Goal: Task Accomplishment & Management: Manage account settings

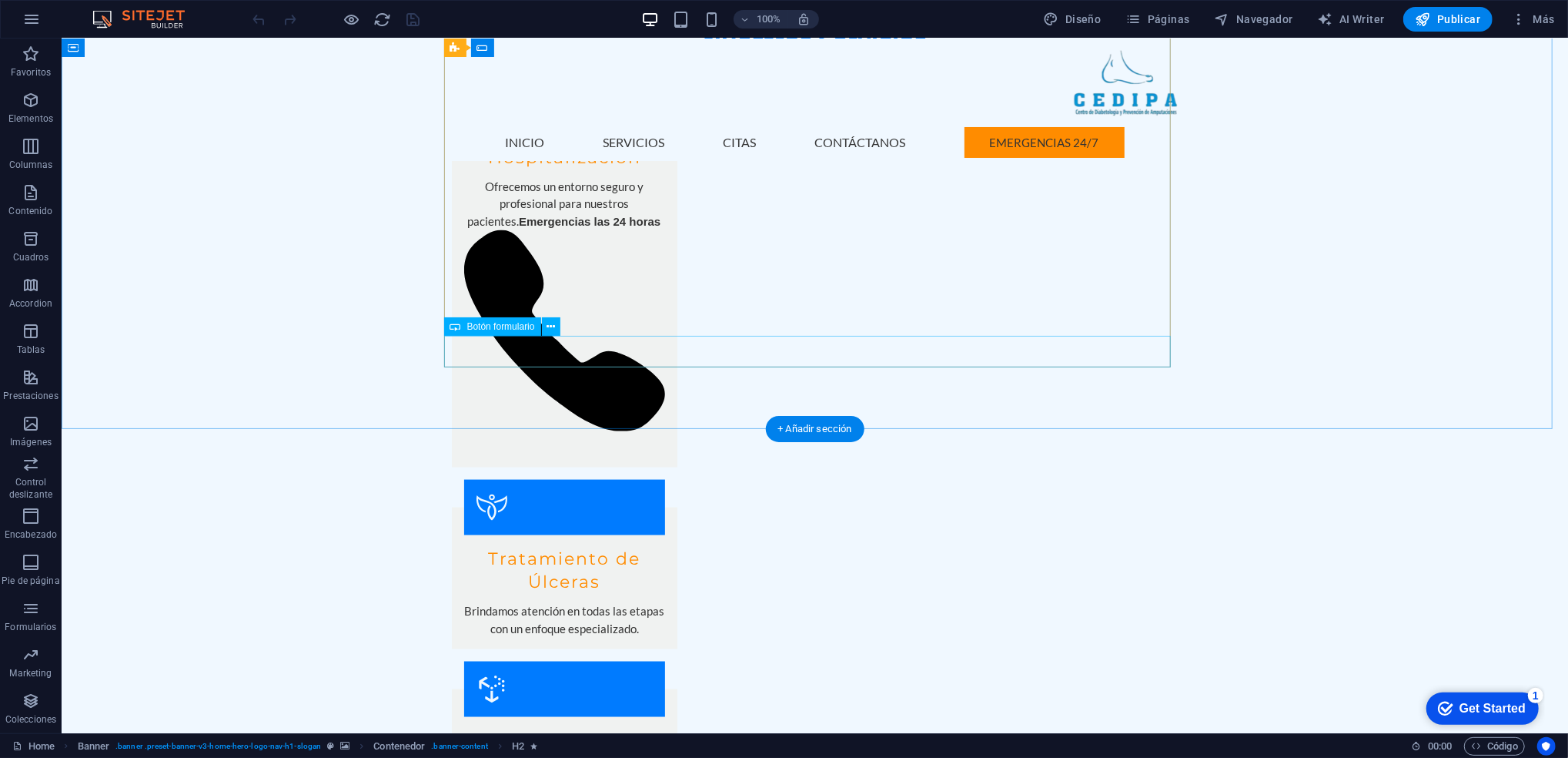
scroll to position [2145, 0]
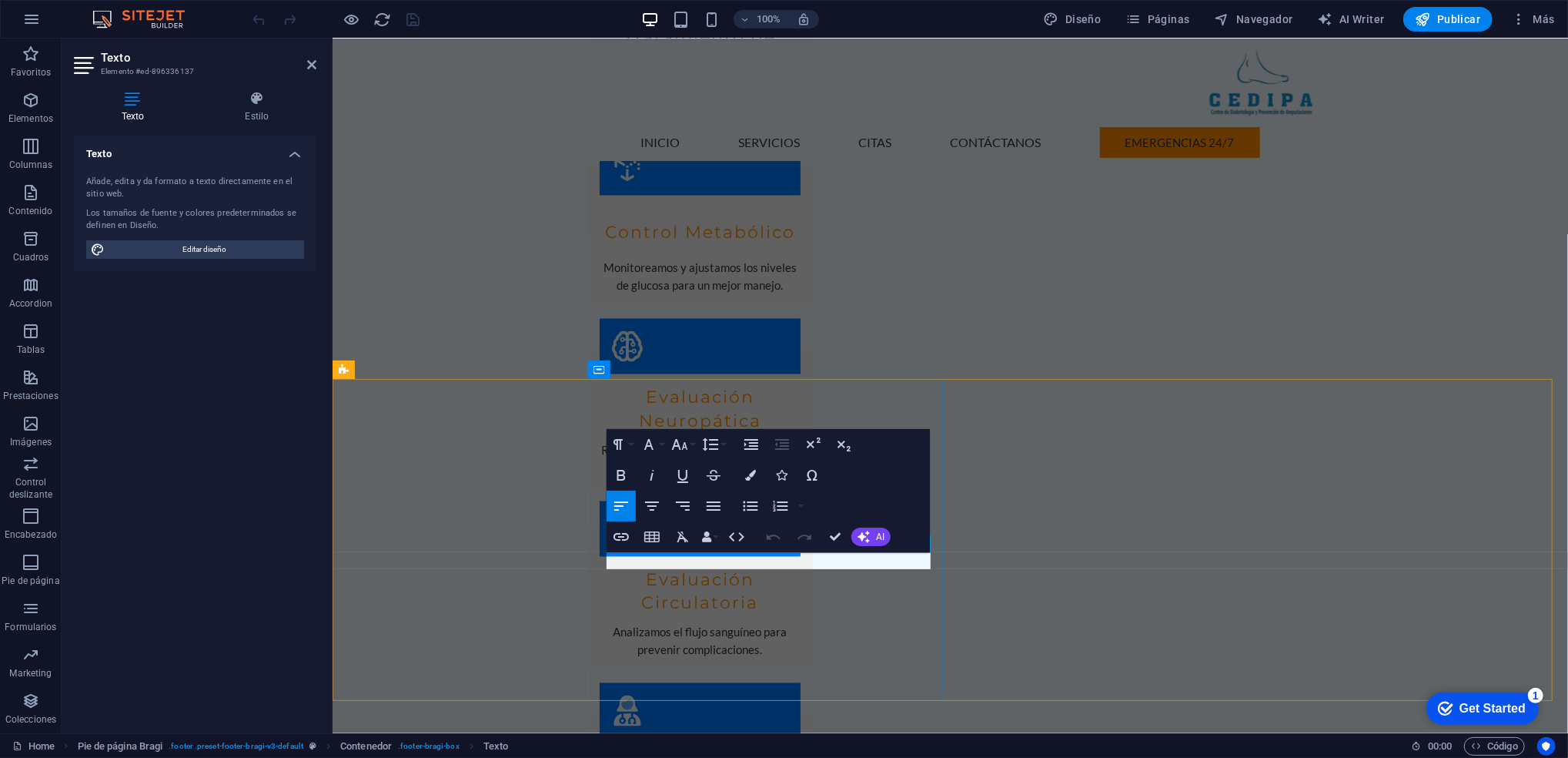
scroll to position [2179, 0]
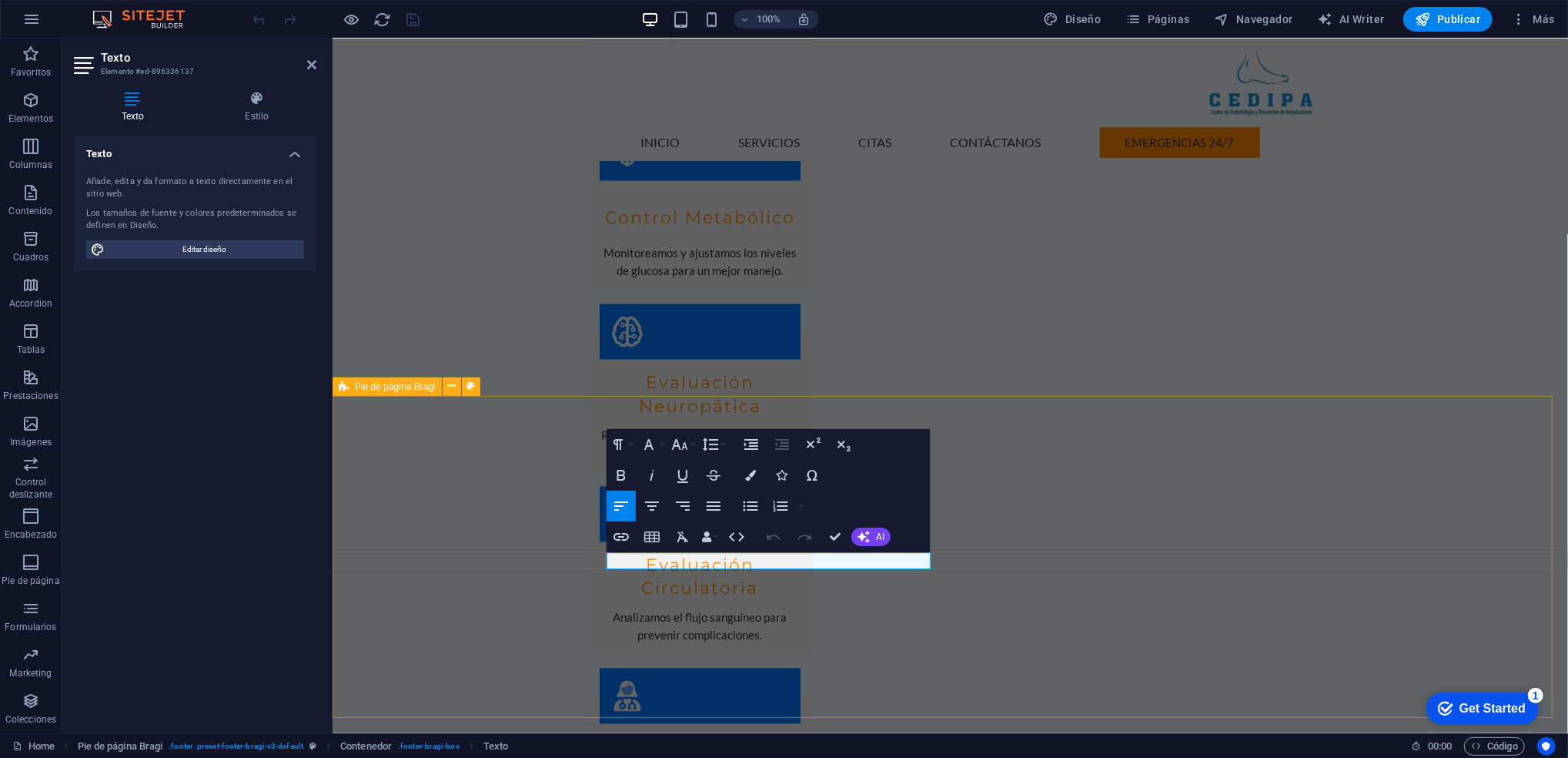
drag, startPoint x: 703, startPoint y: 557, endPoint x: 490, endPoint y: 542, distance: 213.5
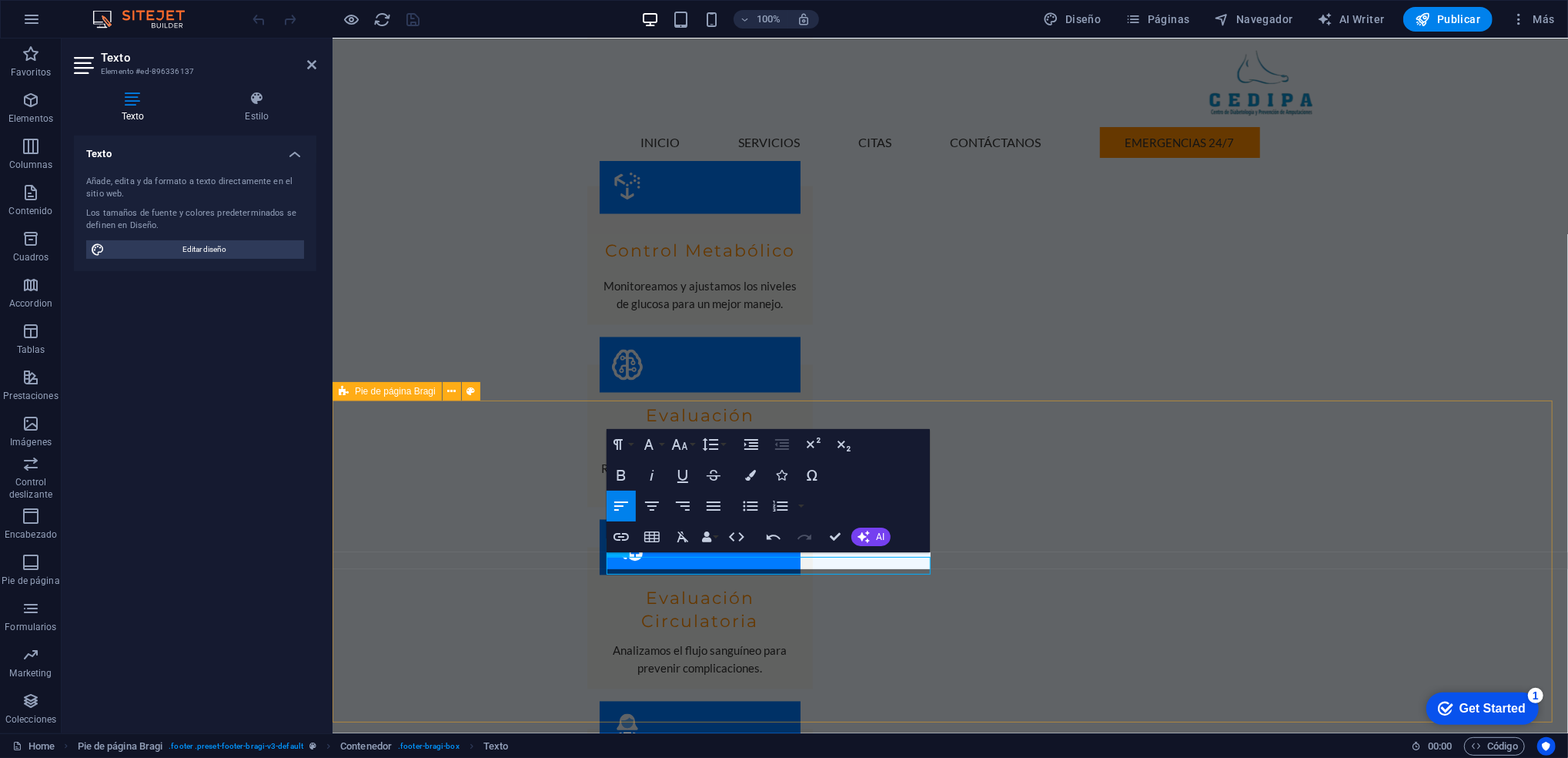
scroll to position [2145, 0]
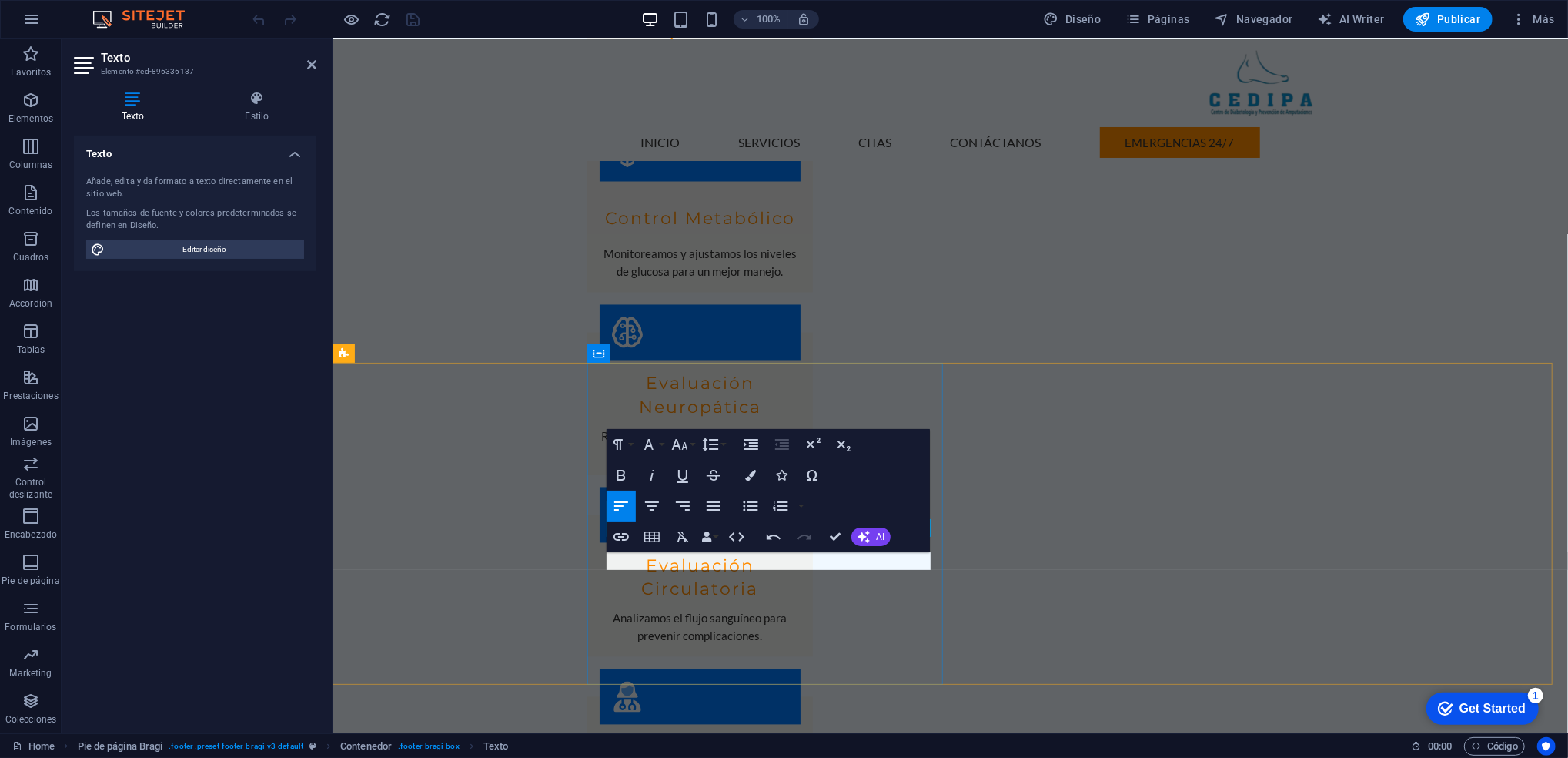
scroll to position [2179, 0]
drag, startPoint x: 808, startPoint y: 562, endPoint x: 579, endPoint y: 554, distance: 229.1
click at [623, 539] on icon "button" at bounding box center [621, 537] width 15 height 8
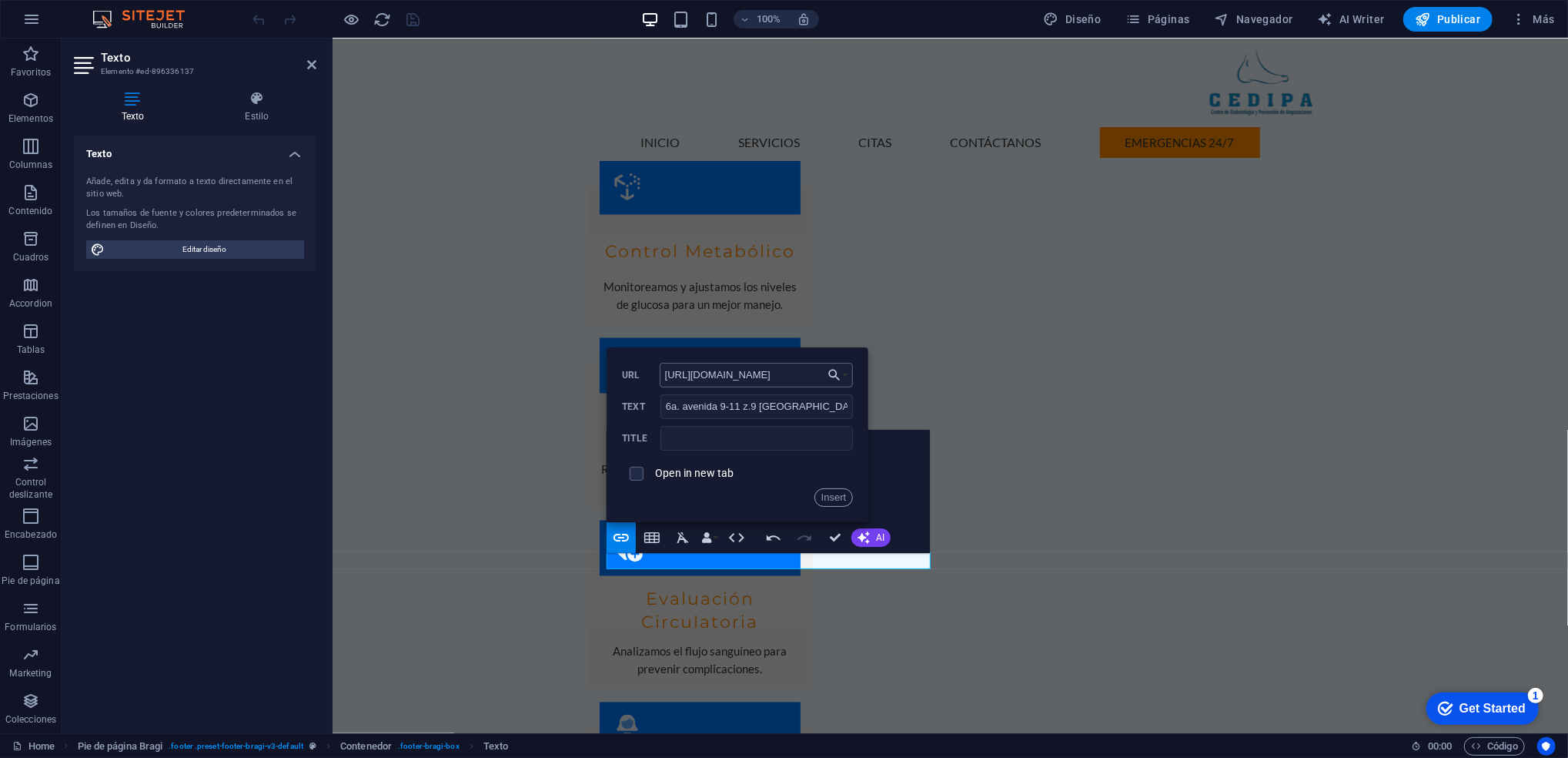
scroll to position [0, 550]
type input "[URL][DOMAIN_NAME]"
click at [736, 431] on input "text" at bounding box center [757, 438] width 192 height 25
type input "Cedipa z.9"
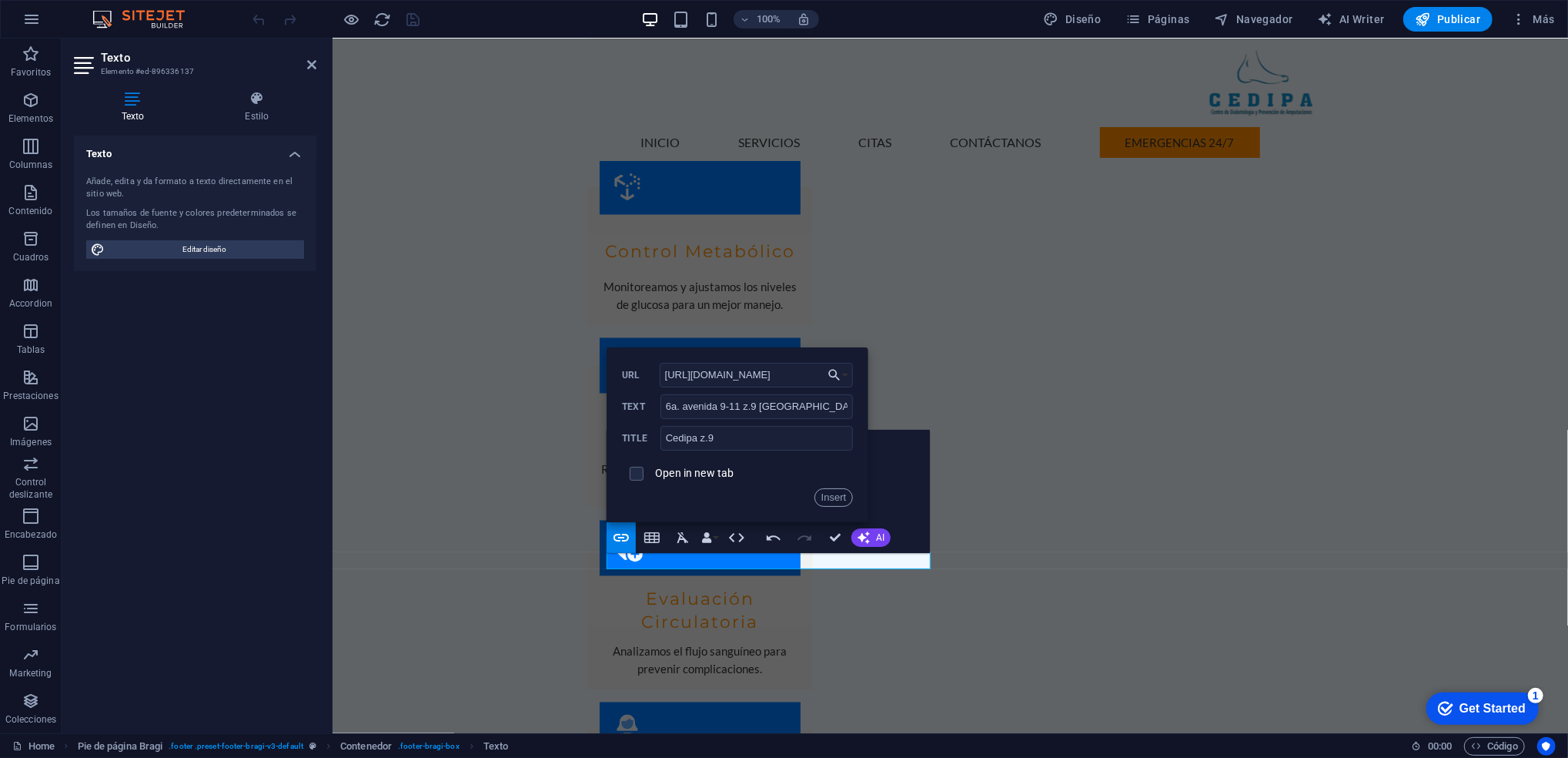
click at [722, 478] on label "Open in new tab" at bounding box center [694, 472] width 78 height 12
click at [836, 499] on button "Insert" at bounding box center [834, 497] width 39 height 18
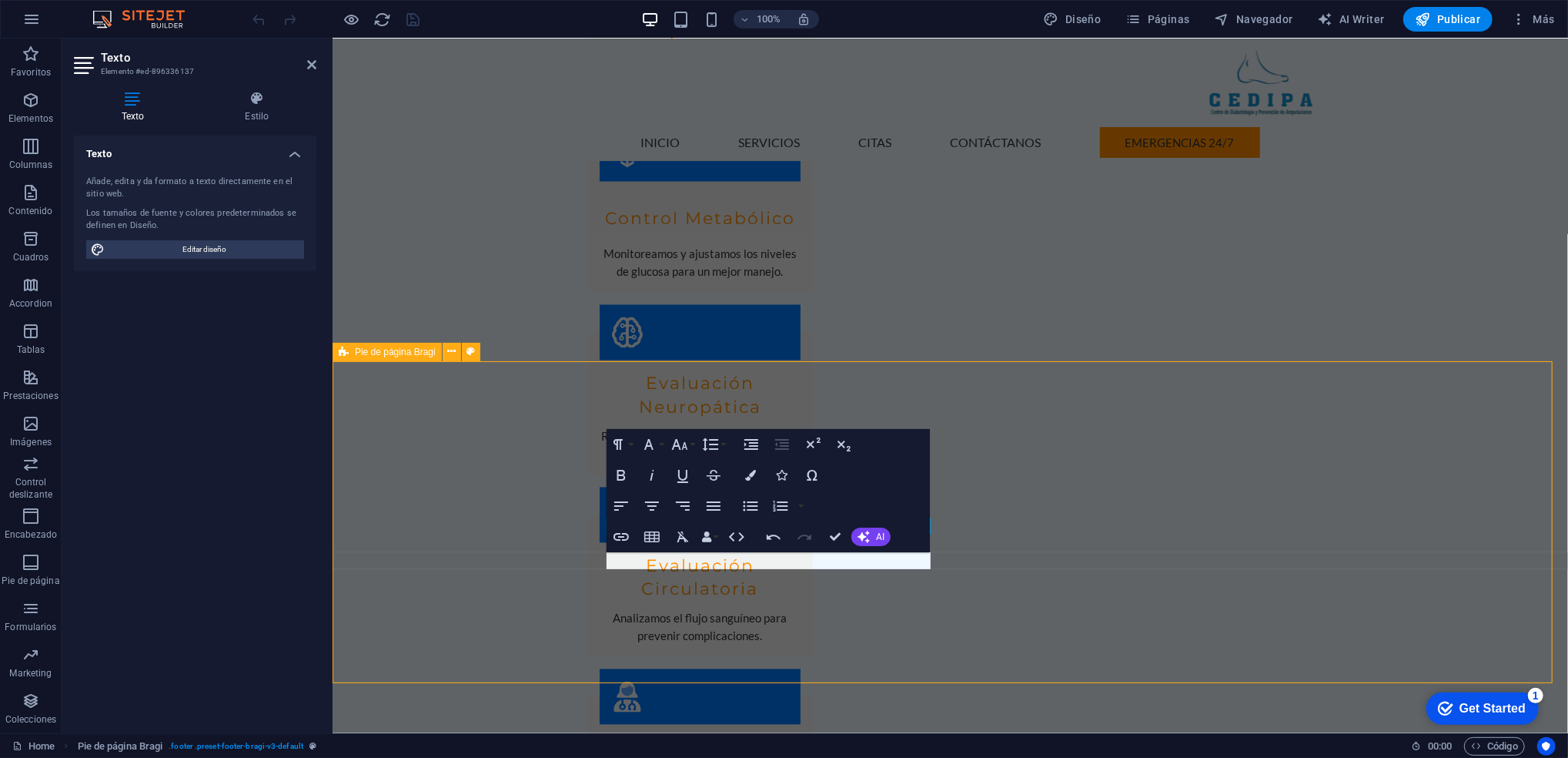
scroll to position [2179, 0]
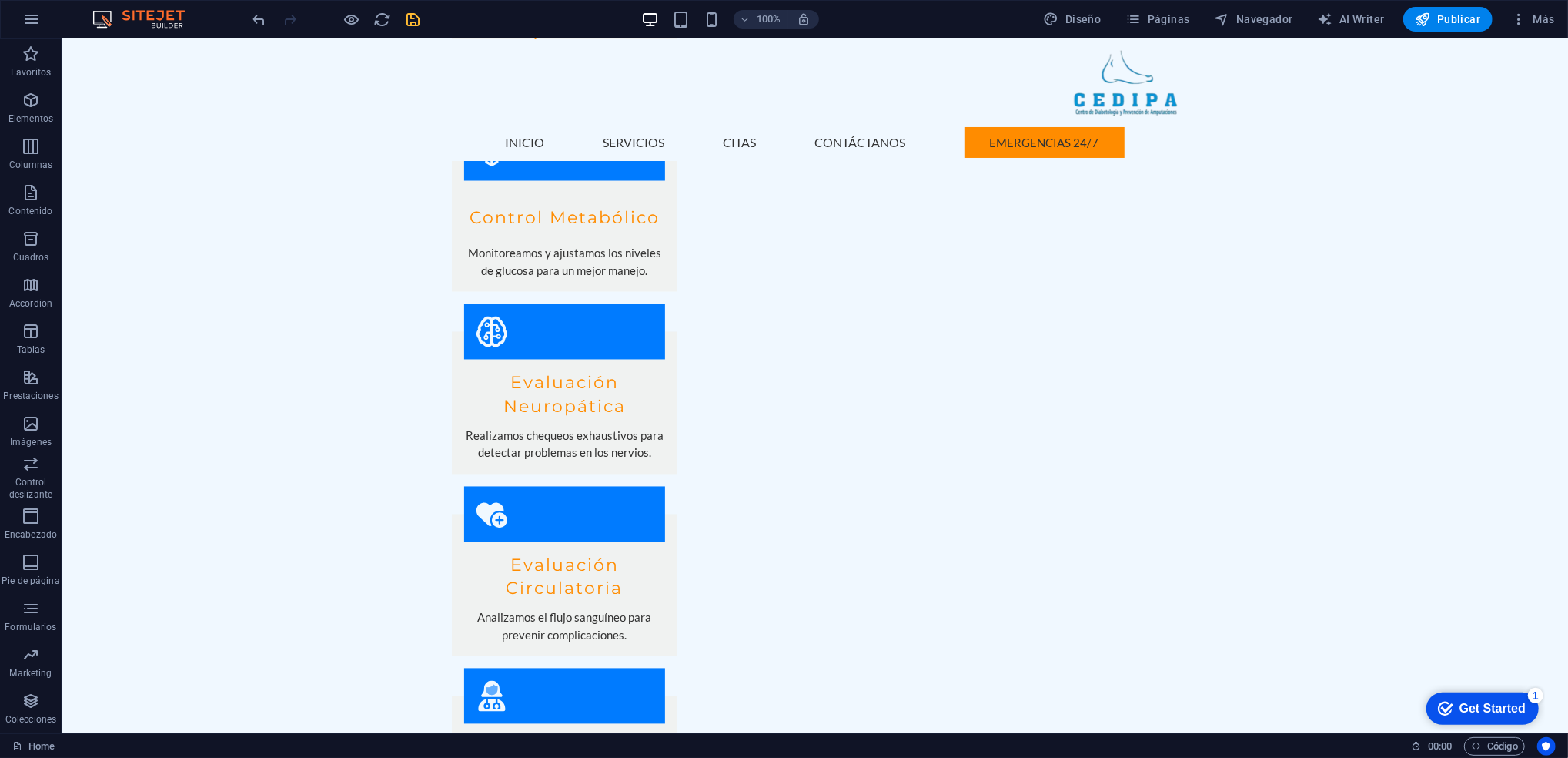
click at [416, 18] on icon "save" at bounding box center [414, 19] width 18 height 18
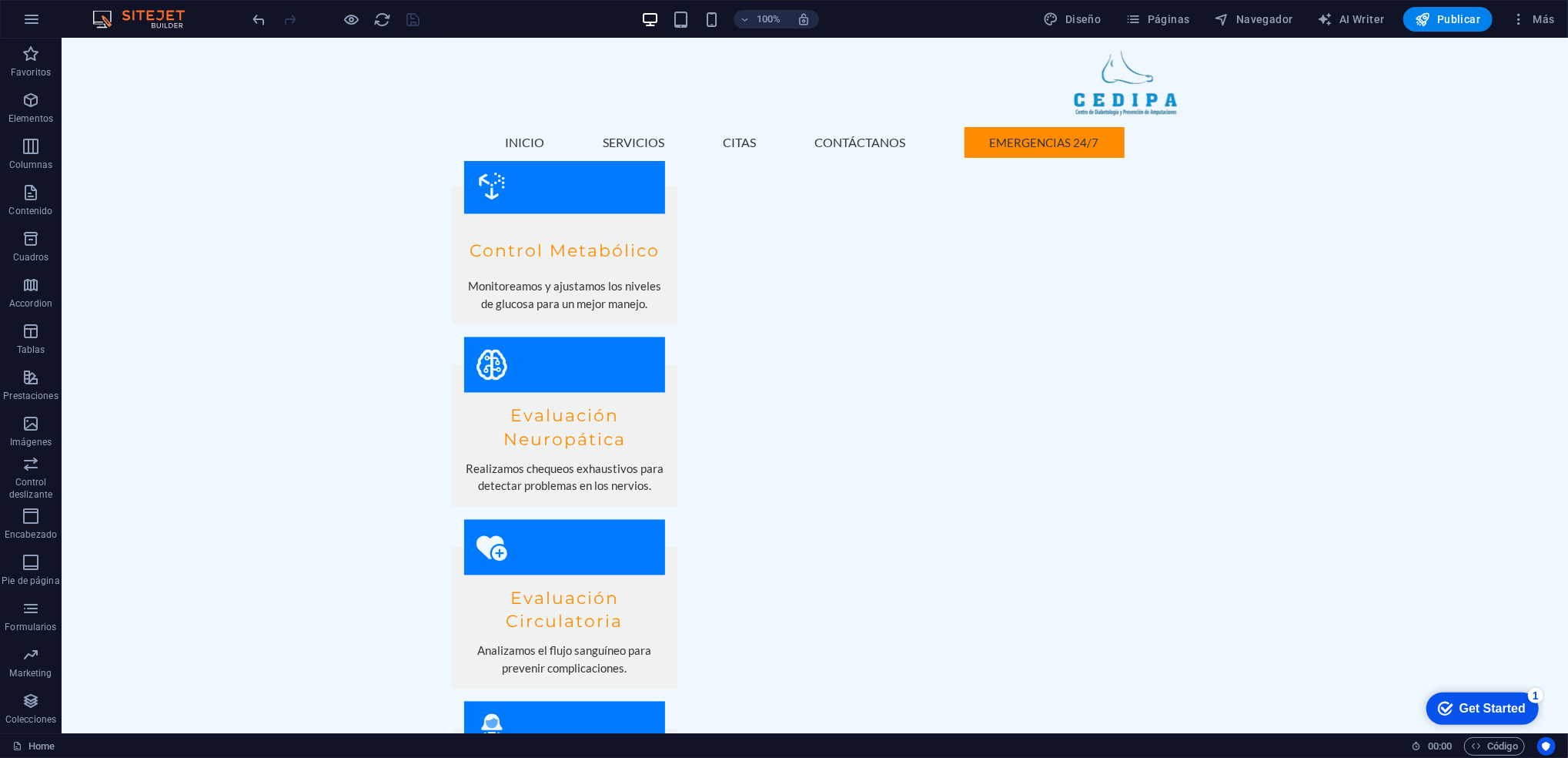
scroll to position [2145, 0]
